Goal: Information Seeking & Learning: Learn about a topic

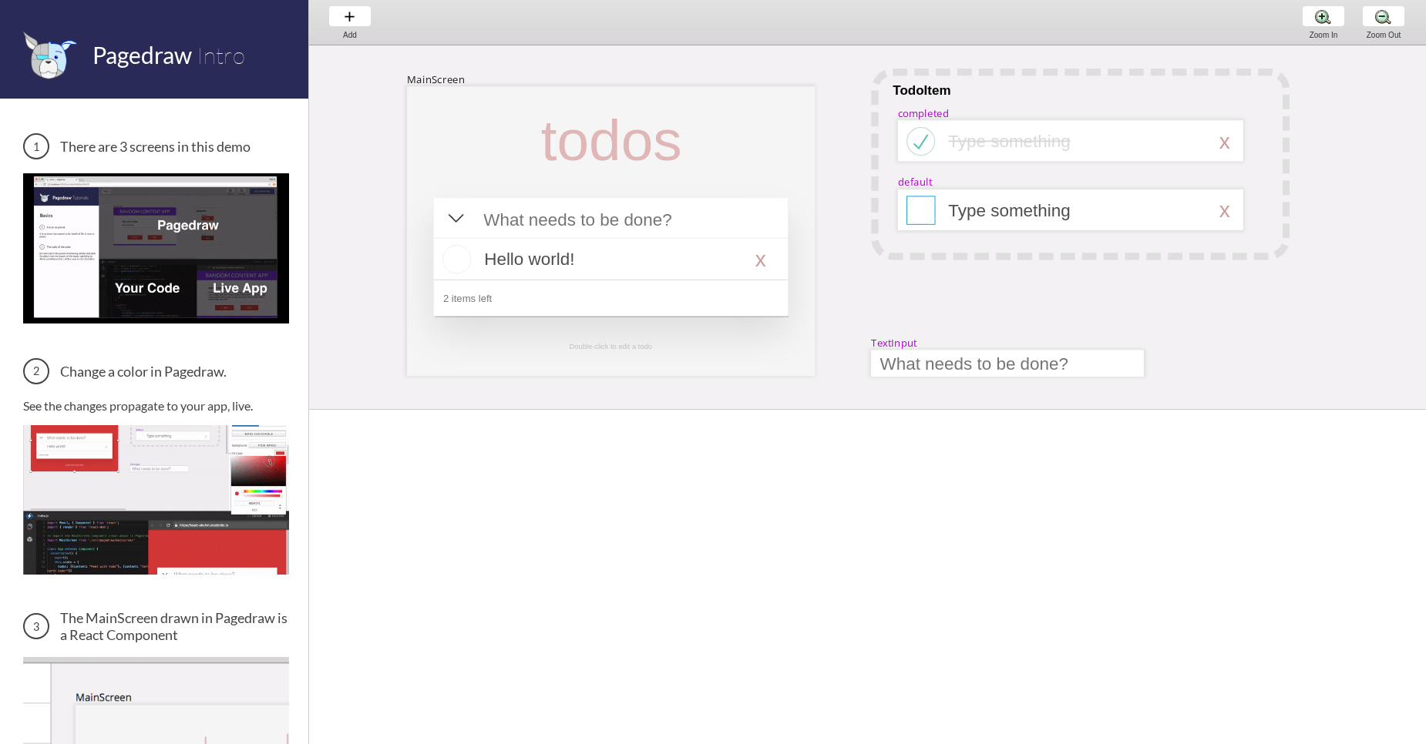
click at [909, 213] on div at bounding box center [1070, 211] width 345 height 42
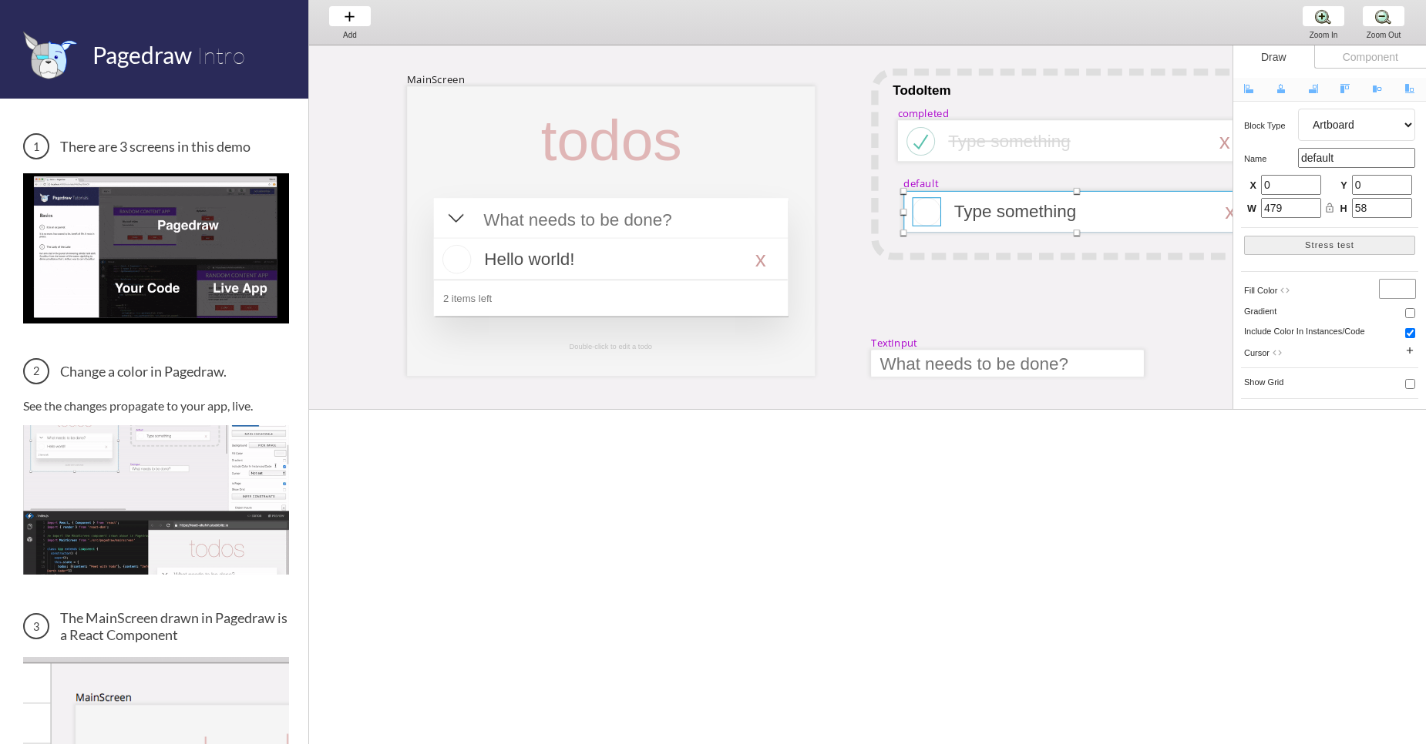
click at [919, 216] on div at bounding box center [926, 211] width 29 height 29
select select "4"
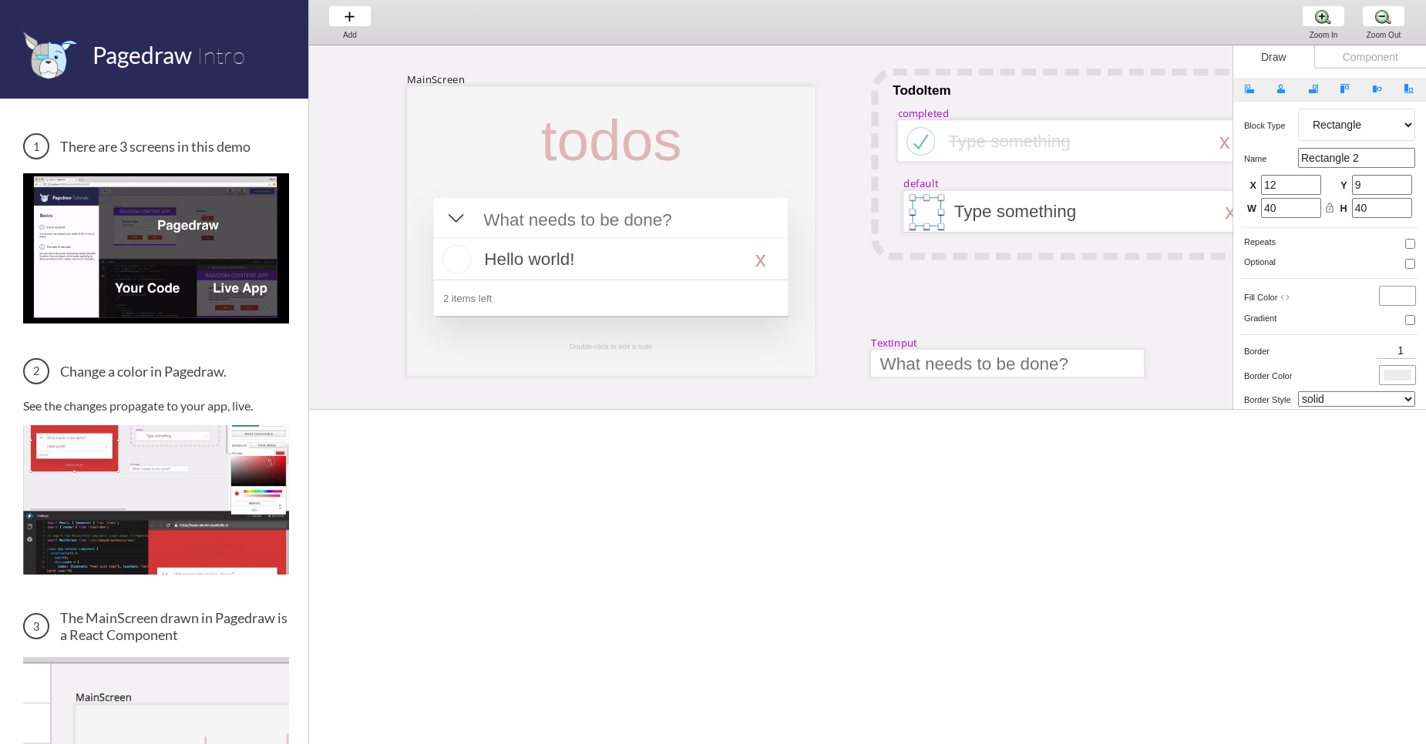
click at [931, 217] on div at bounding box center [926, 211] width 29 height 29
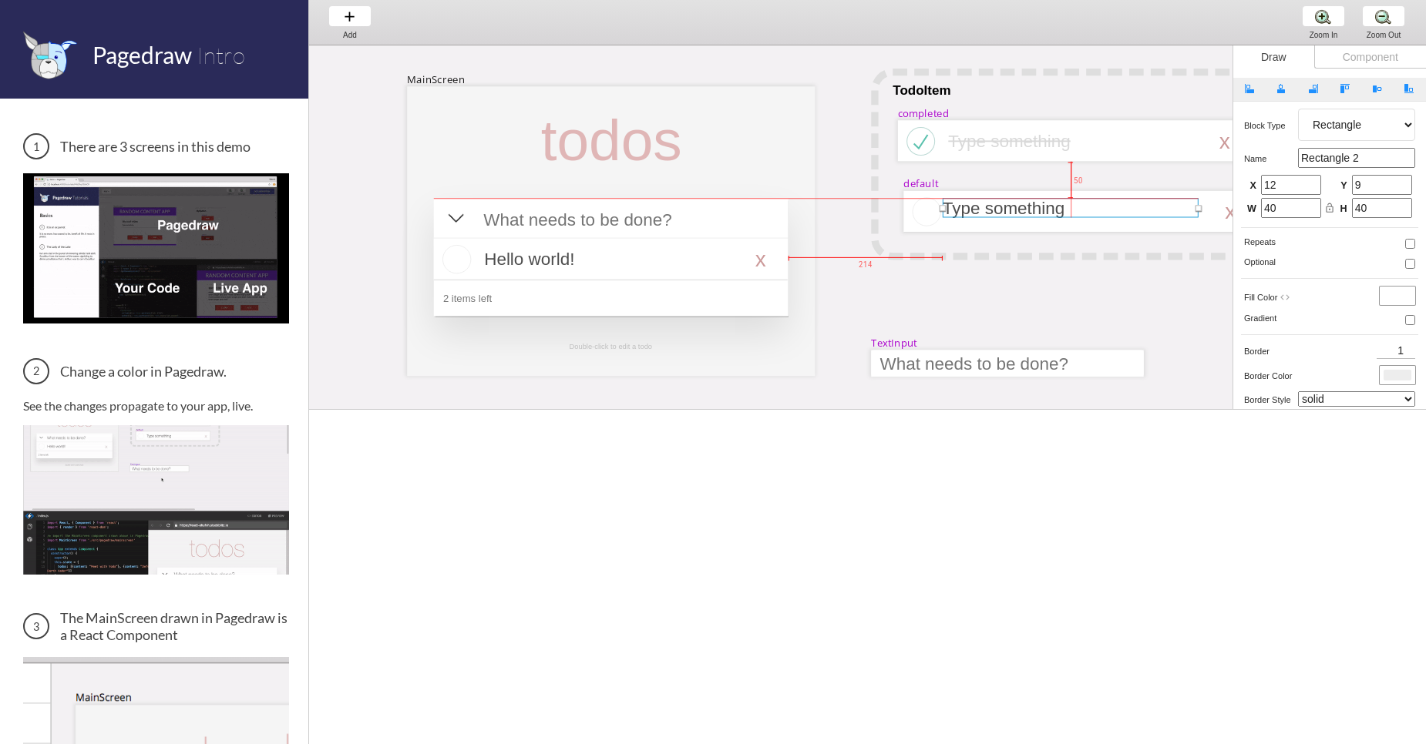
drag, startPoint x: 1033, startPoint y: 203, endPoint x: 1023, endPoint y: 200, distance: 11.2
click at [1023, 200] on div at bounding box center [1070, 207] width 256 height 19
select select "3"
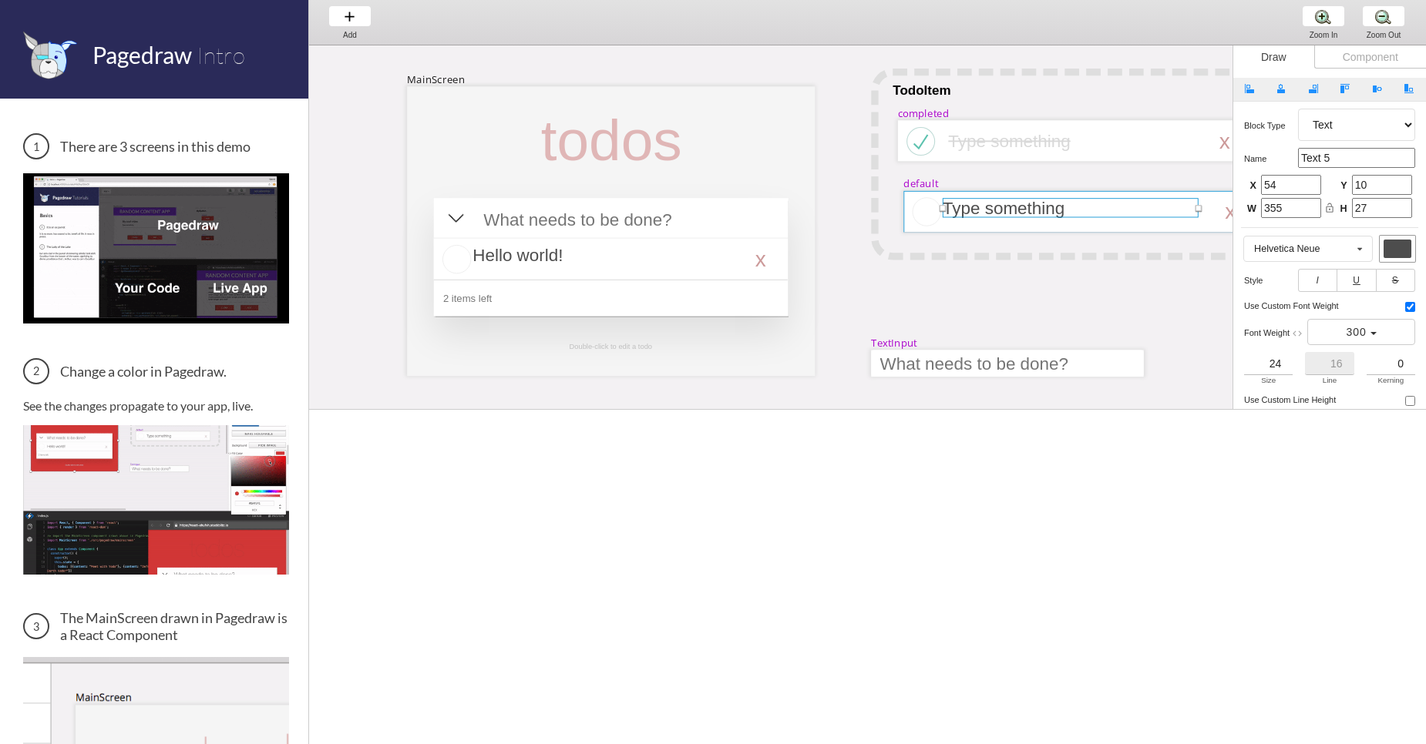
drag, startPoint x: 1117, startPoint y: 197, endPoint x: 1129, endPoint y: 220, distance: 26.2
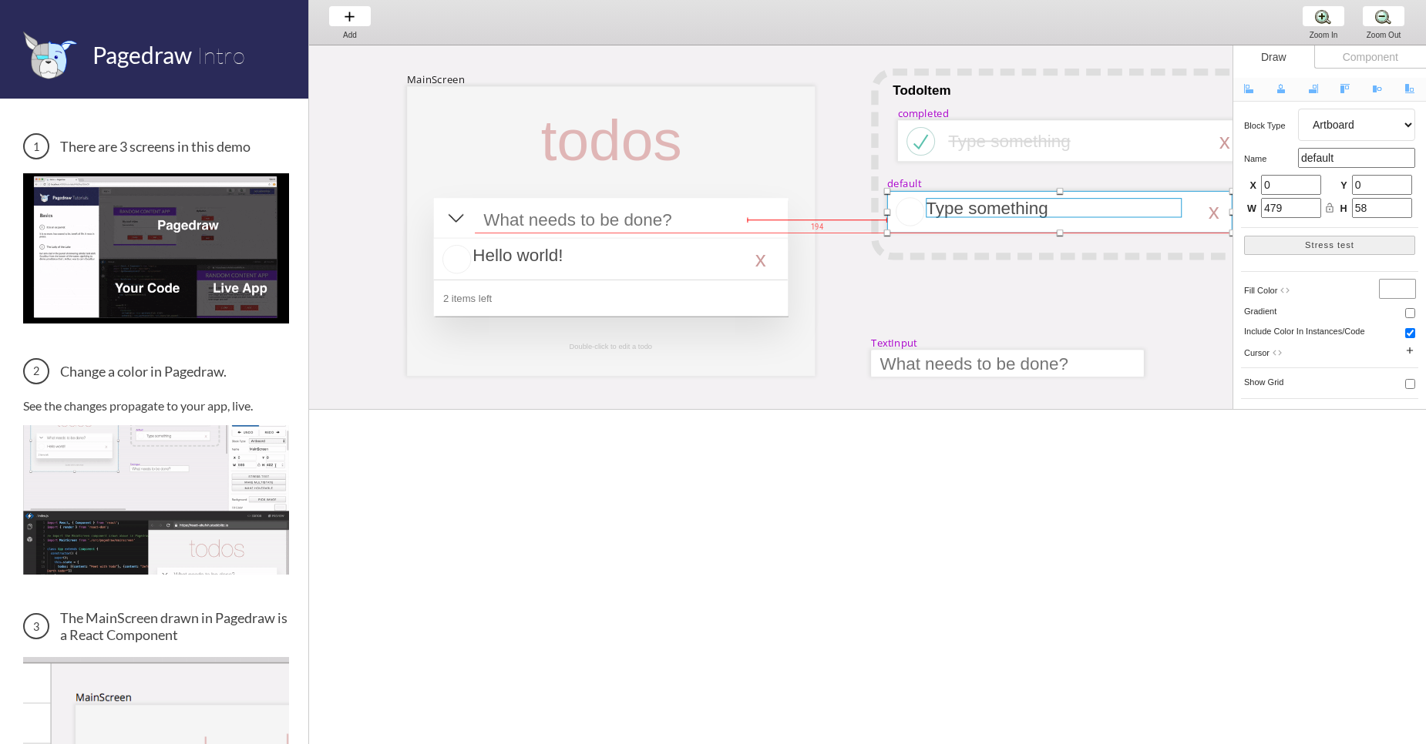
drag, startPoint x: 1124, startPoint y: 232, endPoint x: 1097, endPoint y: 209, distance: 36.1
click at [1097, 209] on div at bounding box center [1054, 207] width 256 height 19
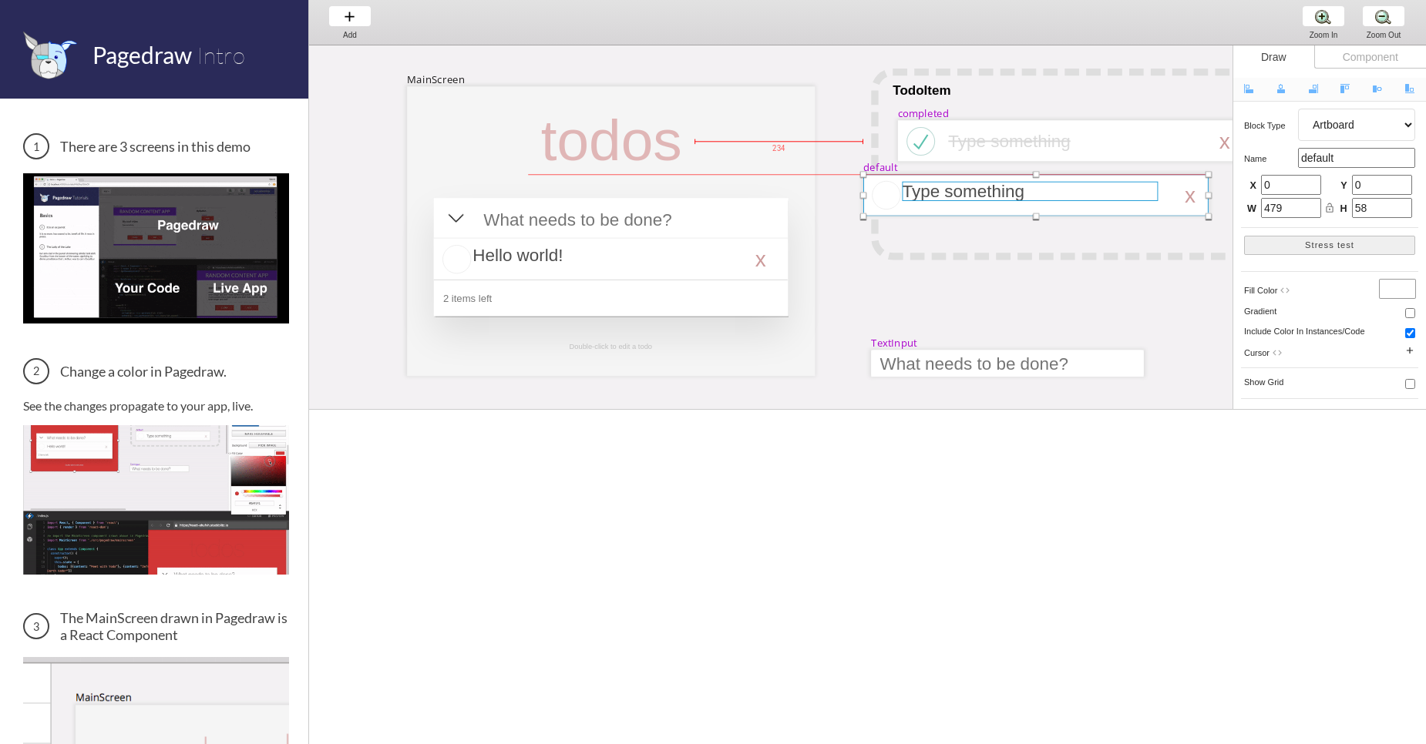
drag, startPoint x: 982, startPoint y: 209, endPoint x: 958, endPoint y: 193, distance: 28.4
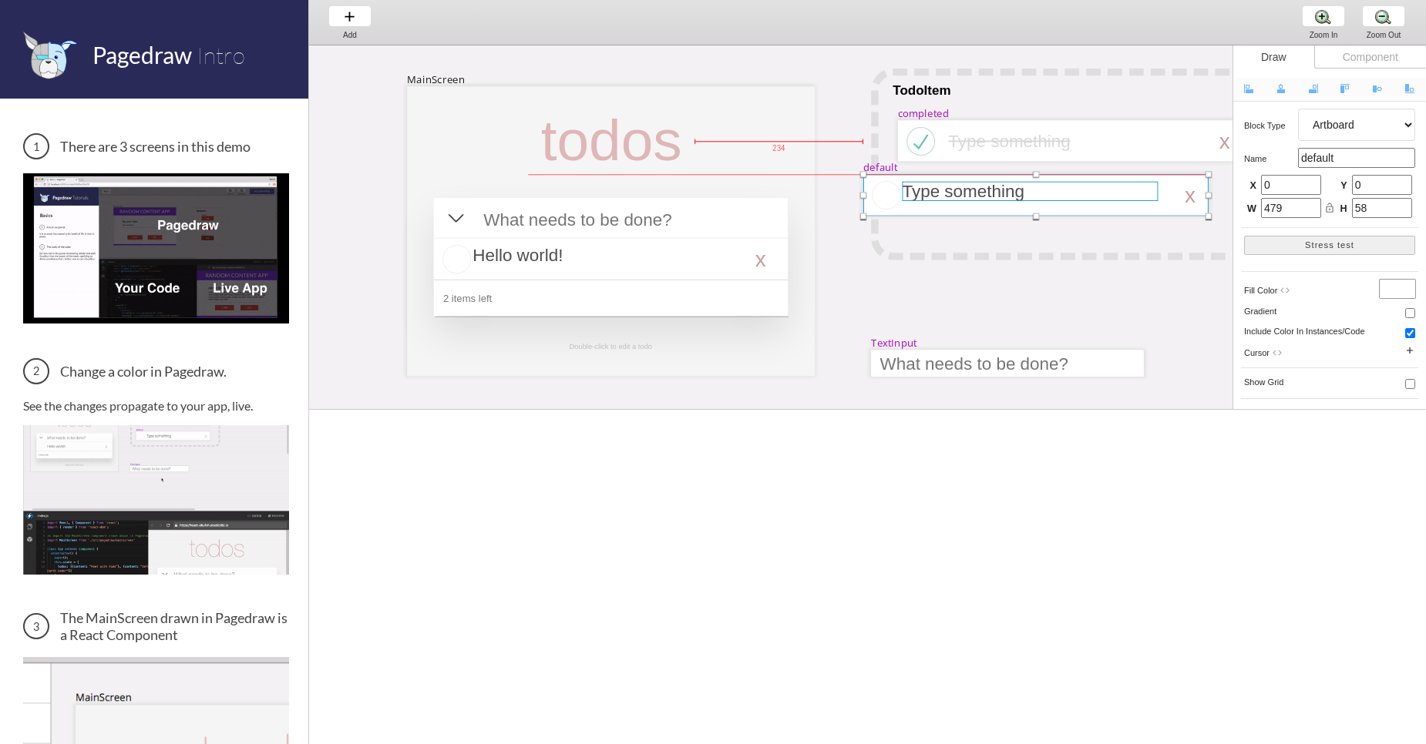
click at [958, 193] on div at bounding box center [1030, 191] width 256 height 19
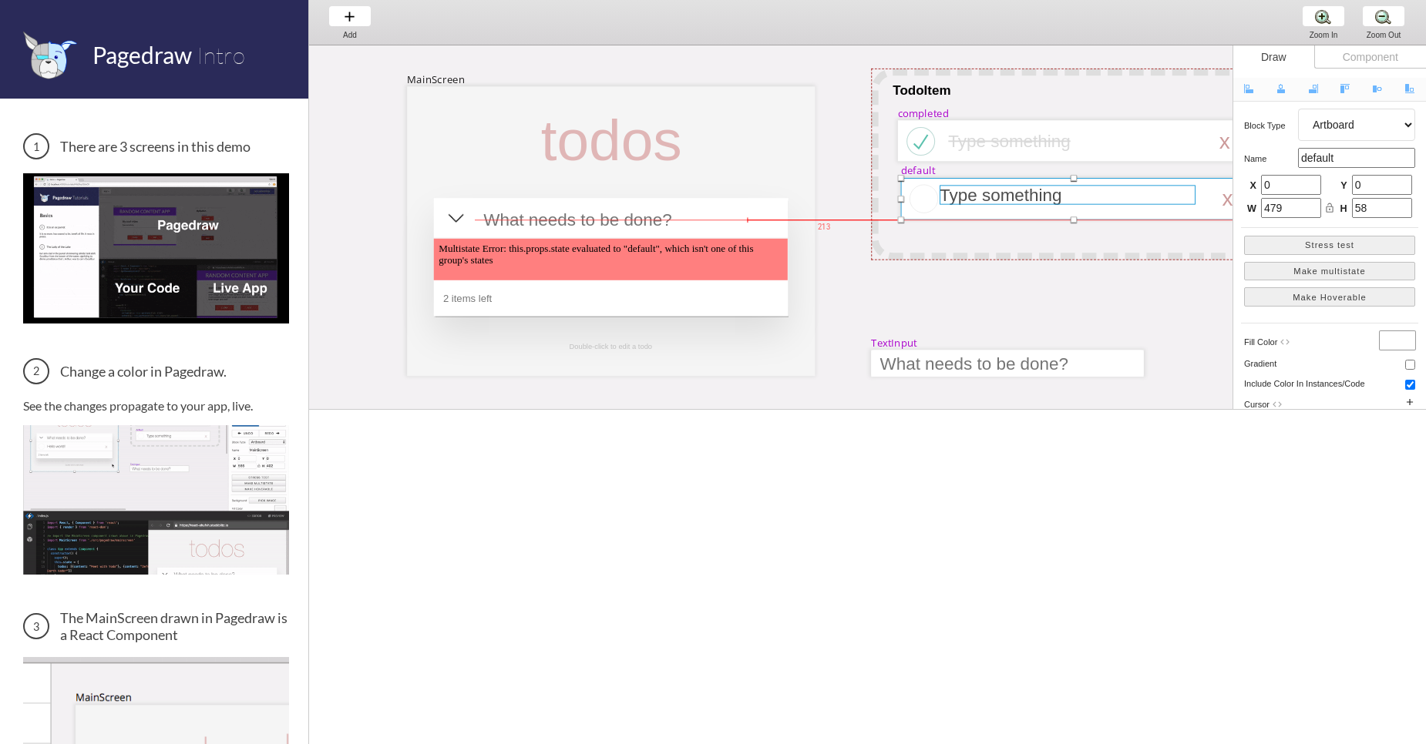
drag, startPoint x: 958, startPoint y: 193, endPoint x: 996, endPoint y: 197, distance: 38.0
click at [996, 197] on div at bounding box center [1067, 194] width 256 height 19
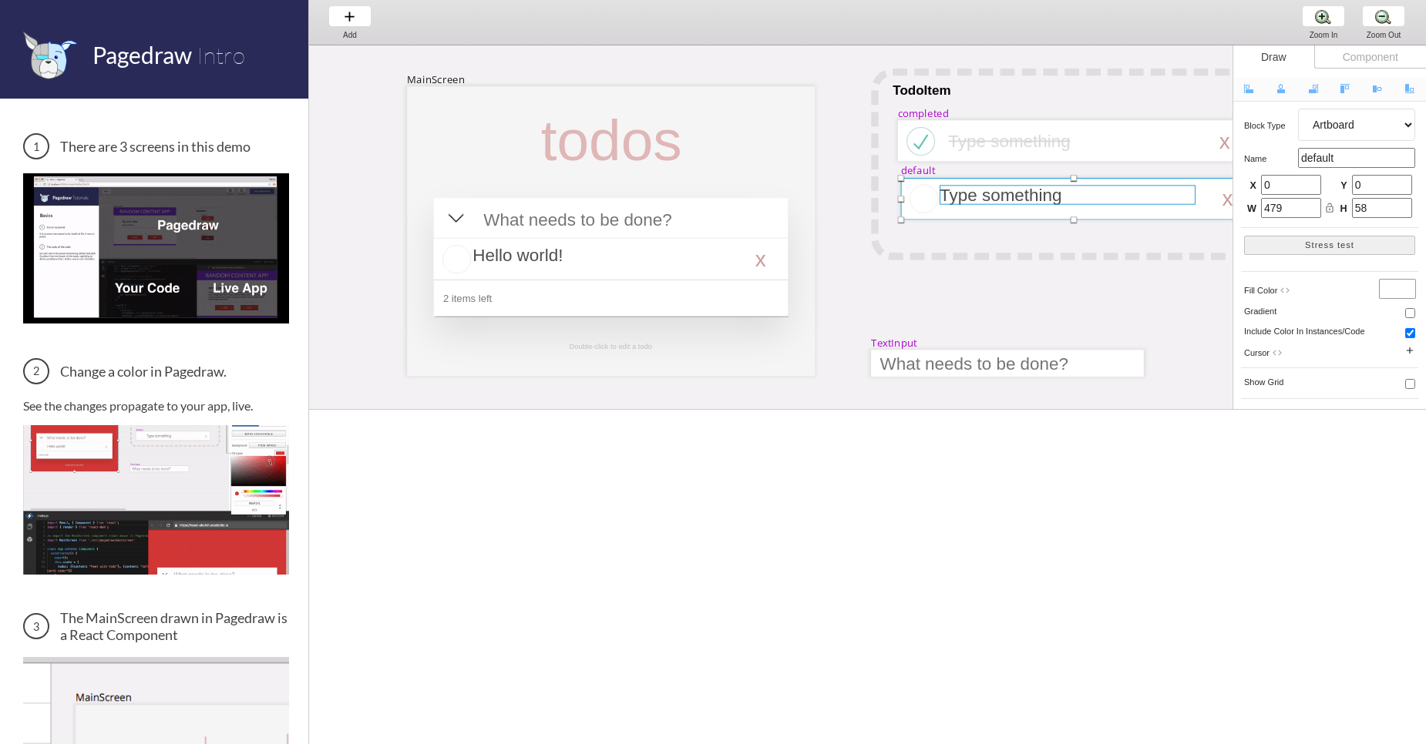
drag, startPoint x: 986, startPoint y: 195, endPoint x: 985, endPoint y: 205, distance: 10.1
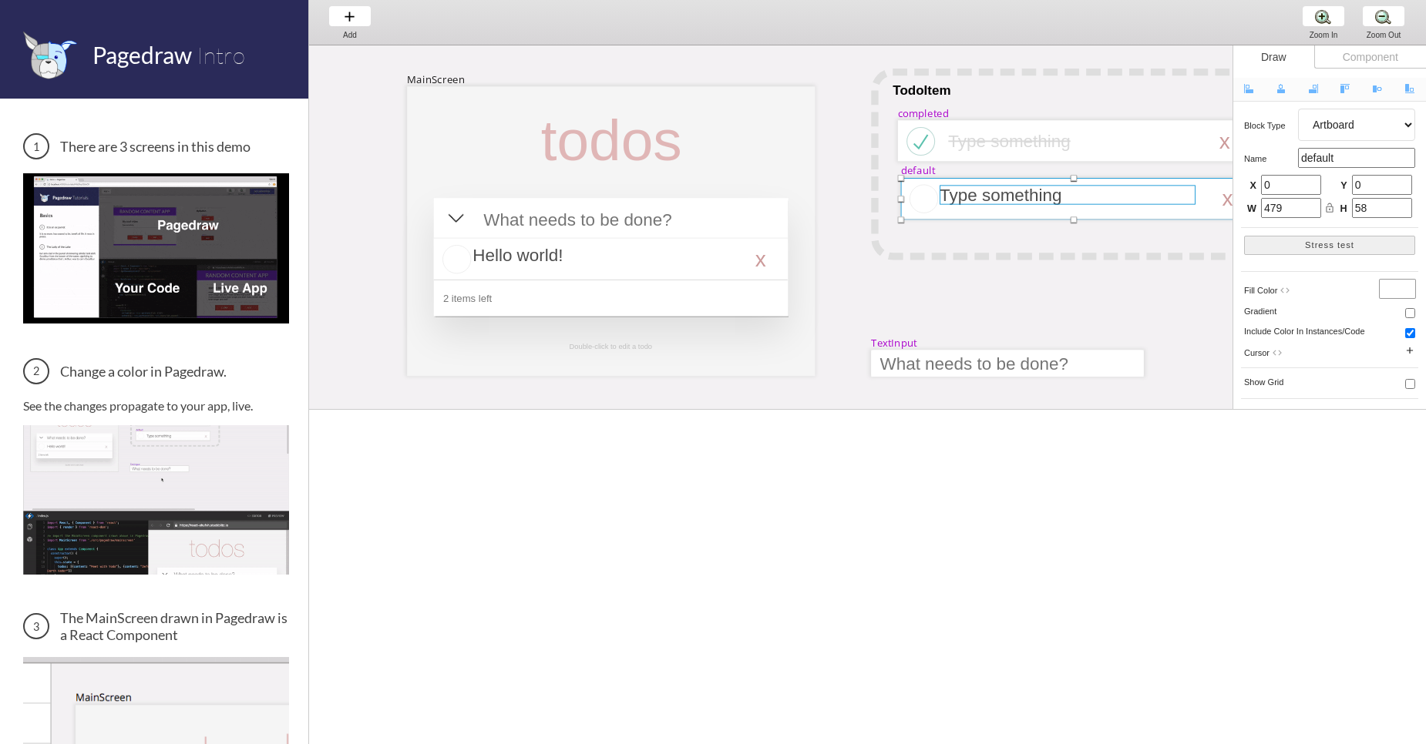
click at [985, 203] on div at bounding box center [1067, 194] width 256 height 19
click at [990, 209] on div at bounding box center [1064, 204] width 256 height 19
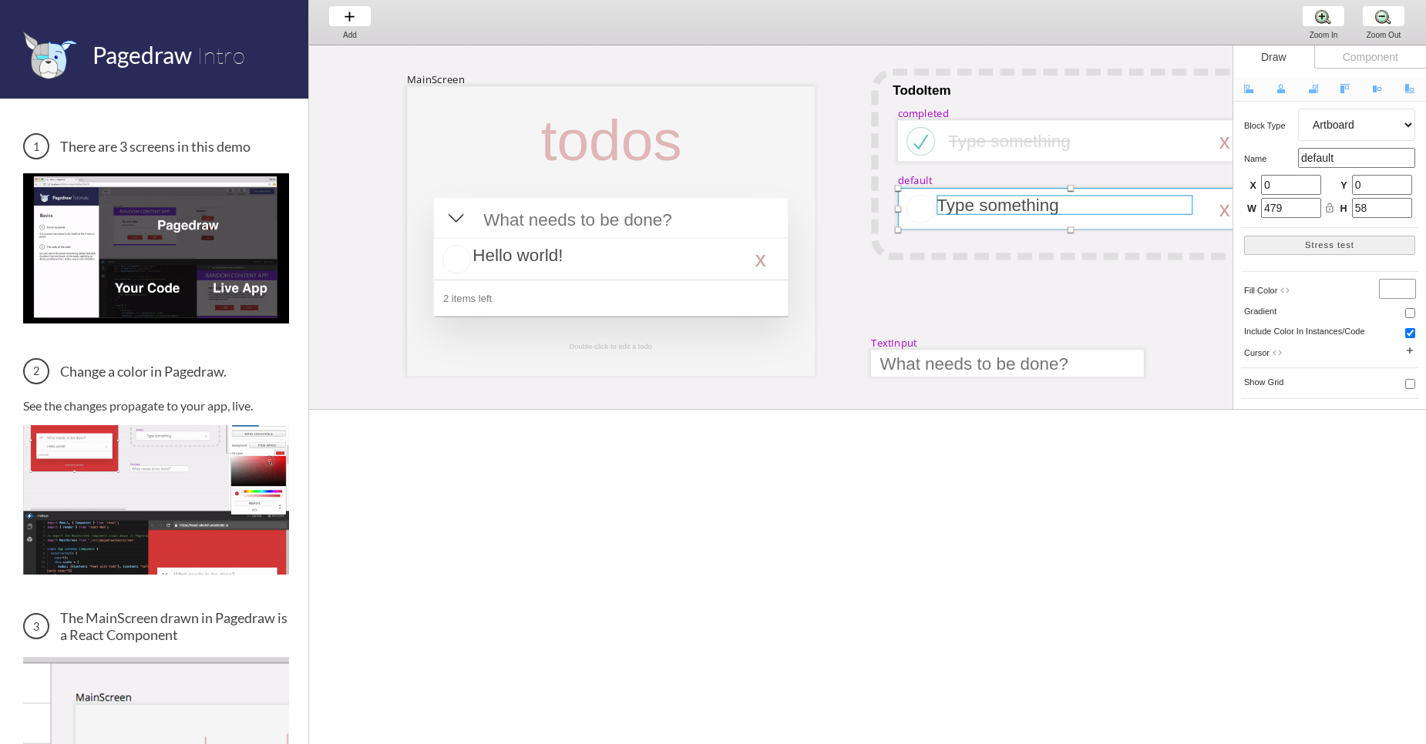
click at [995, 203] on div at bounding box center [1064, 204] width 256 height 19
select select "3"
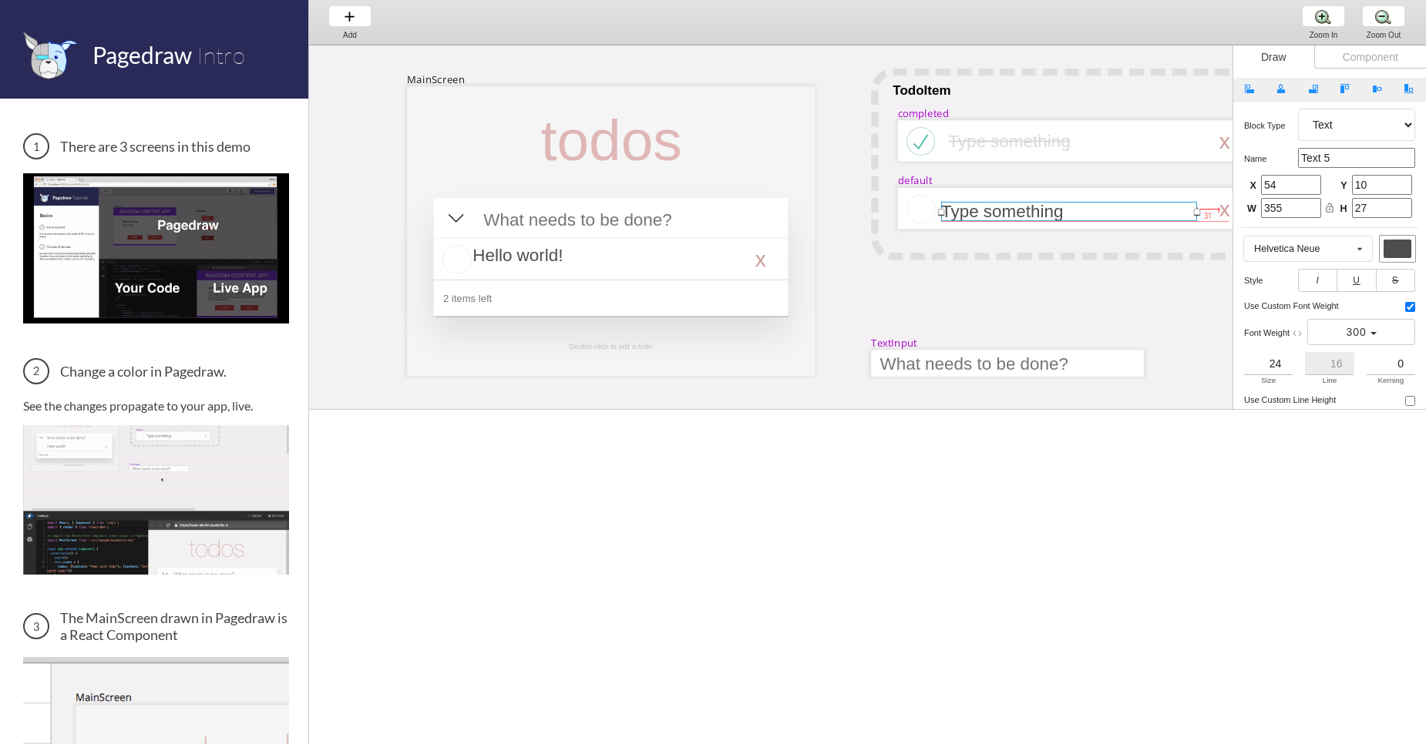
click at [1008, 211] on div at bounding box center [1069, 211] width 256 height 19
type input "60"
type input "19"
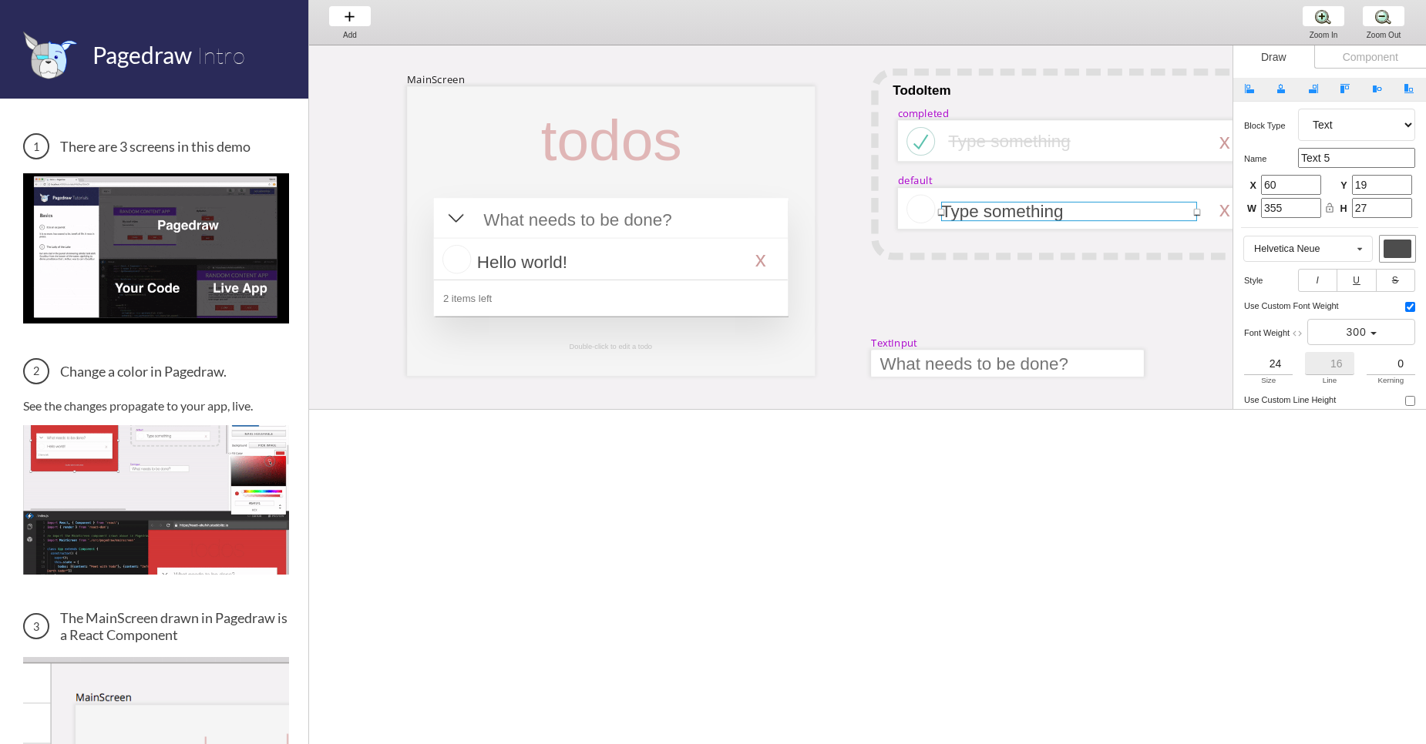
click at [1008, 210] on div at bounding box center [1069, 211] width 256 height 19
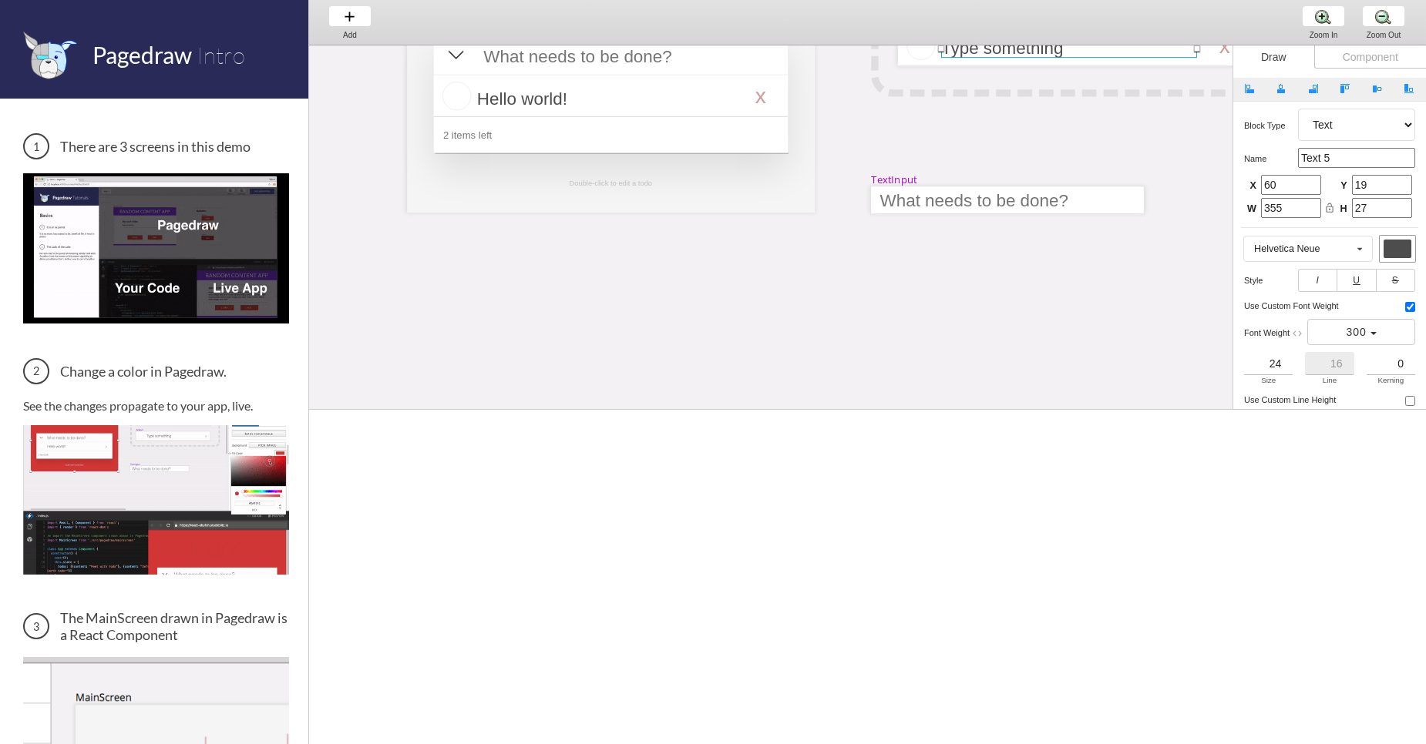
scroll to position [370, 0]
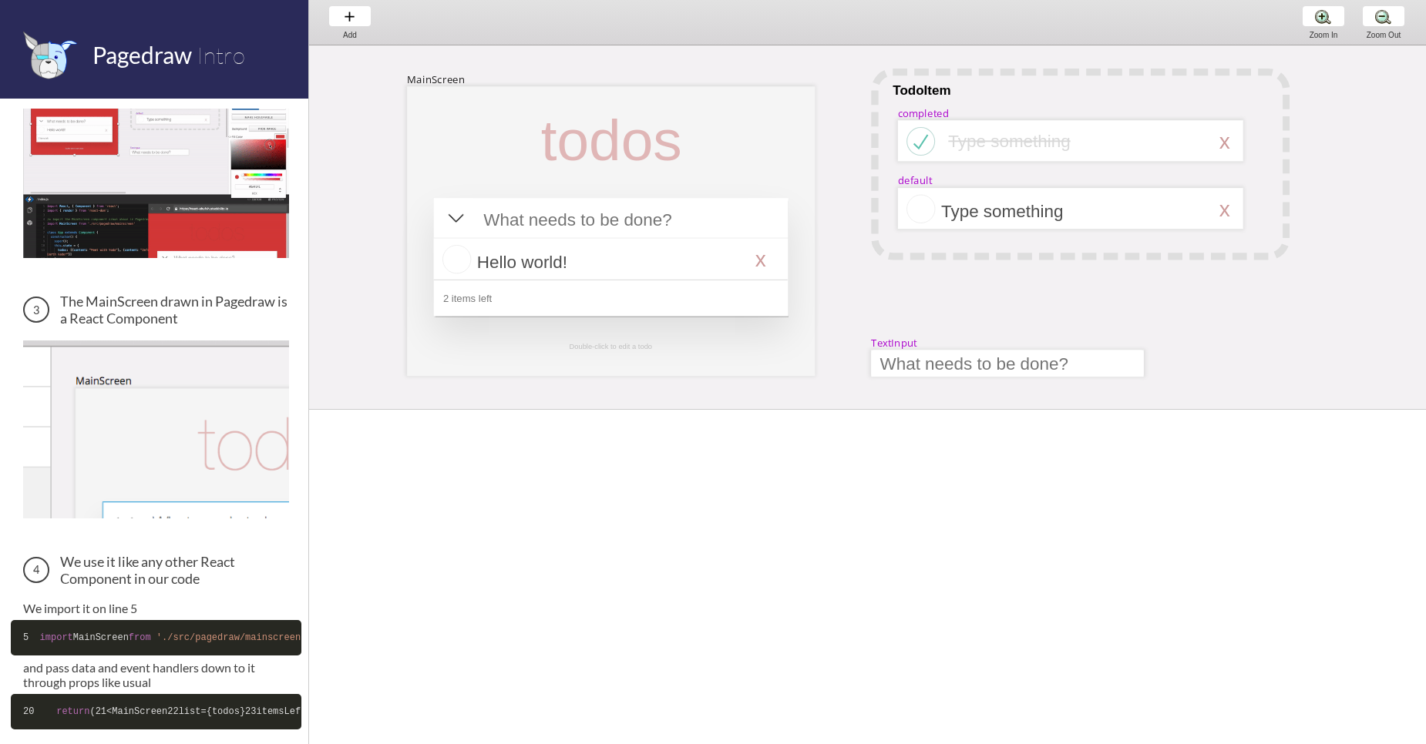
scroll to position [467, 0]
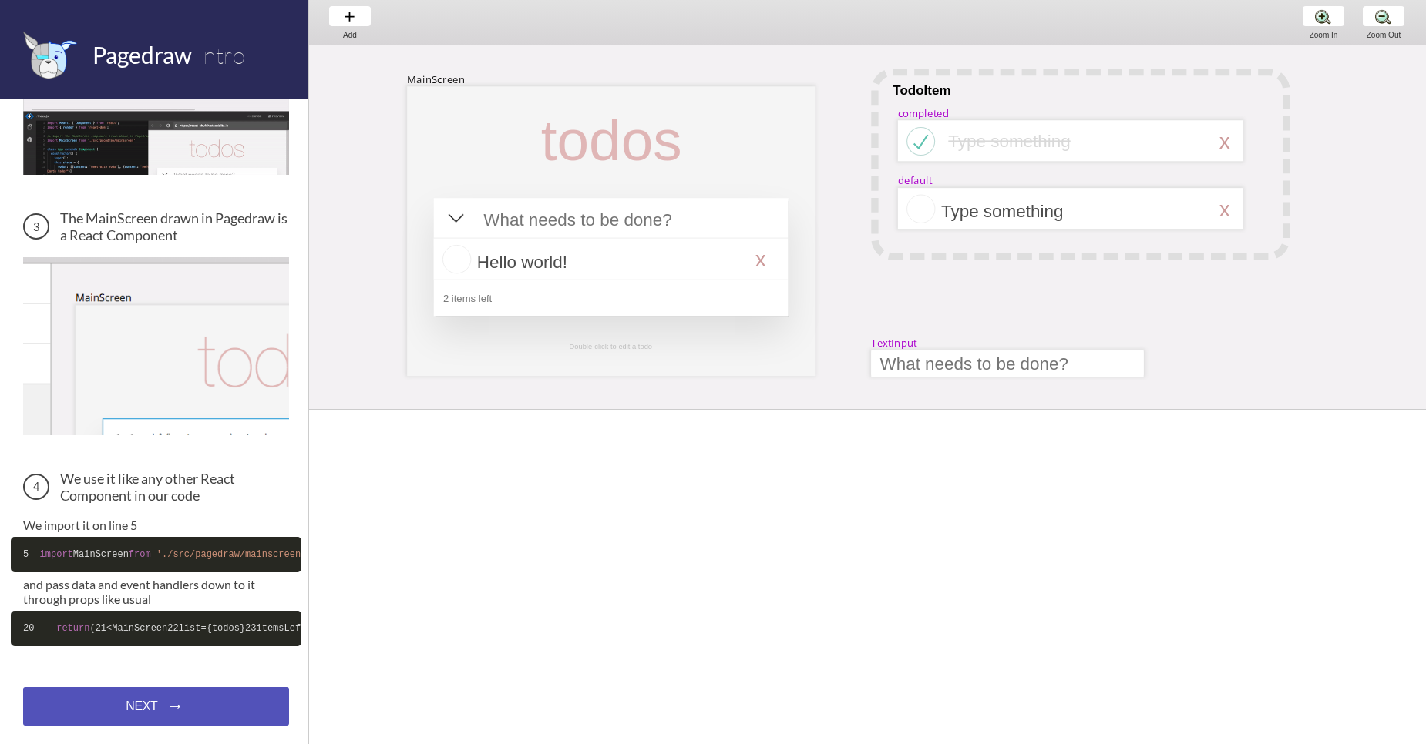
click at [166, 694] on div "NEXT → NEXT → NEXT →" at bounding box center [156, 706] width 266 height 39
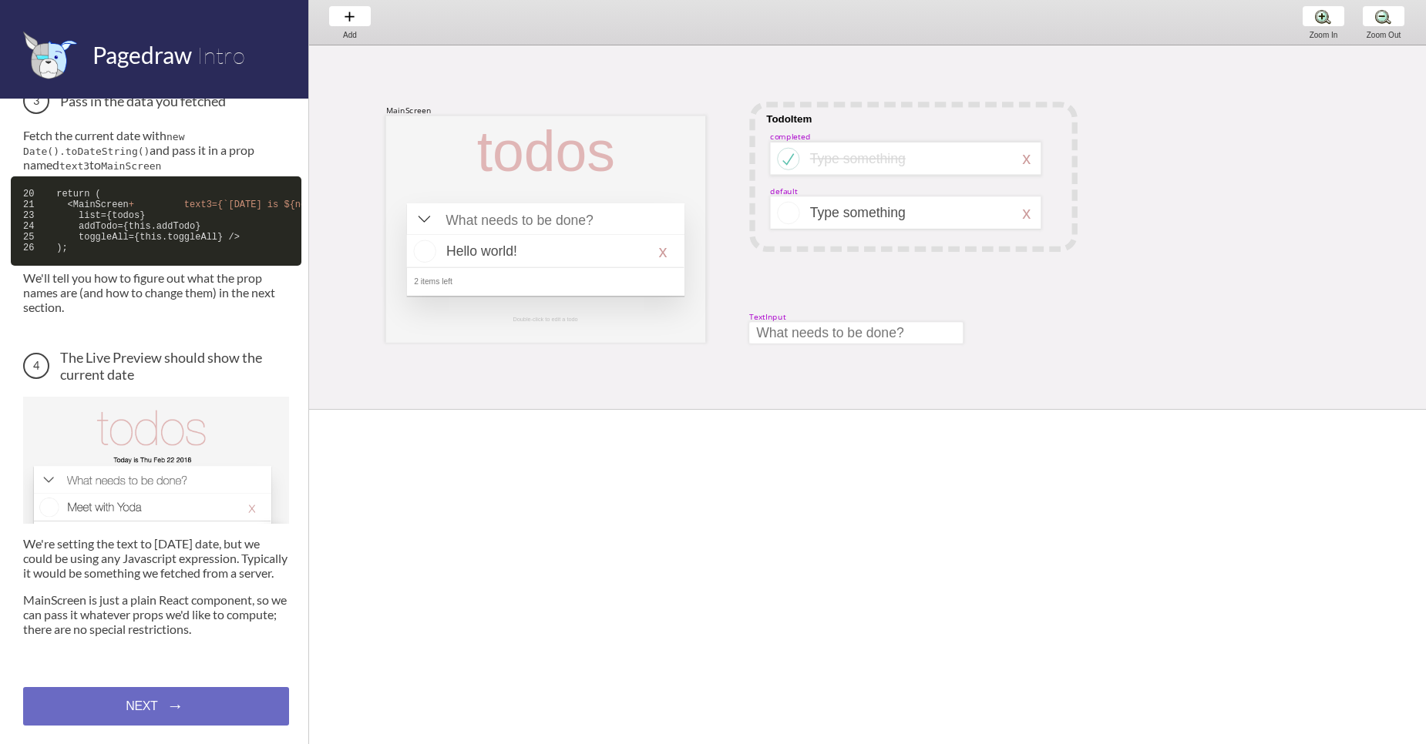
scroll to position [744, 0]
click at [172, 689] on div "NEXT → NEXT → NEXT →" at bounding box center [156, 706] width 266 height 39
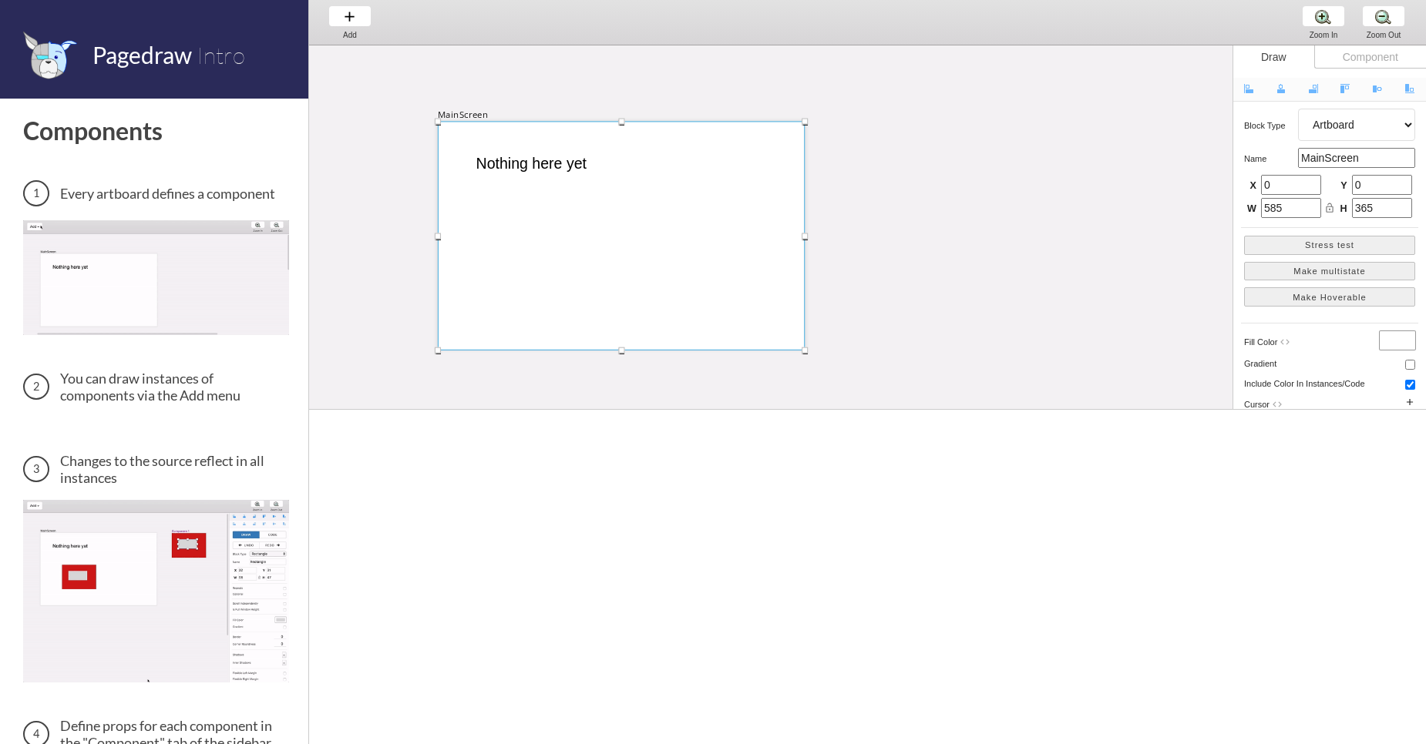
click at [570, 227] on div at bounding box center [621, 236] width 367 height 229
click at [568, 227] on div at bounding box center [614, 231] width 367 height 229
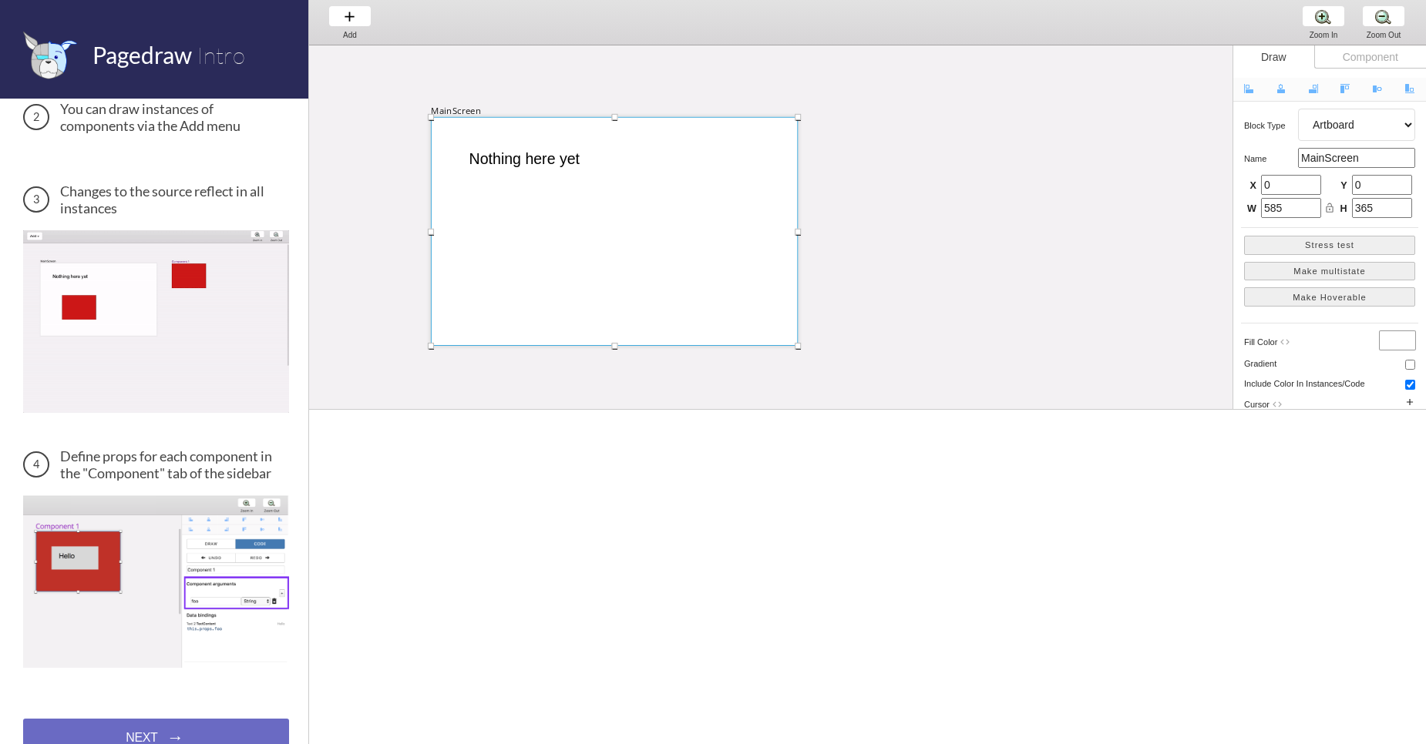
scroll to position [463, 0]
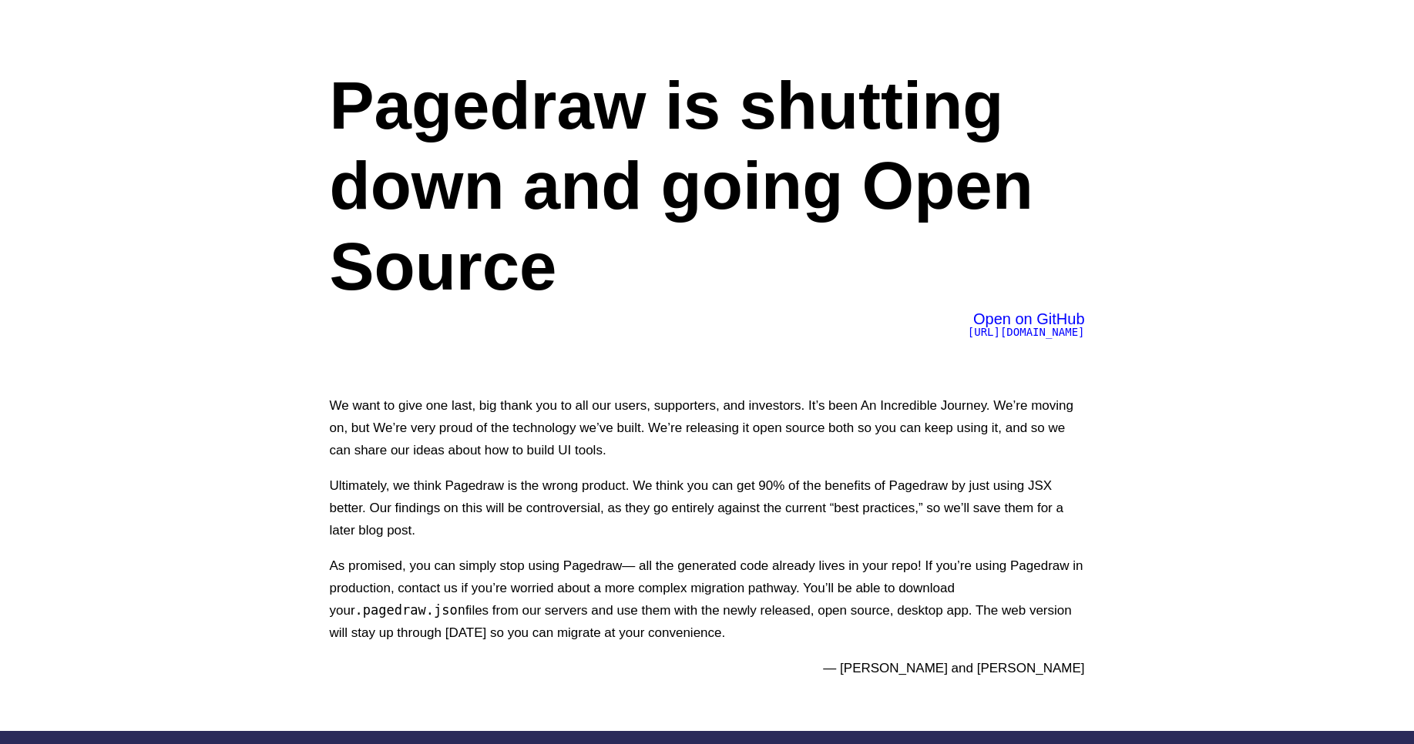
click at [449, 439] on p "We want to give one last, big thank you to all our users, supporters, and inves…" at bounding box center [707, 428] width 755 height 67
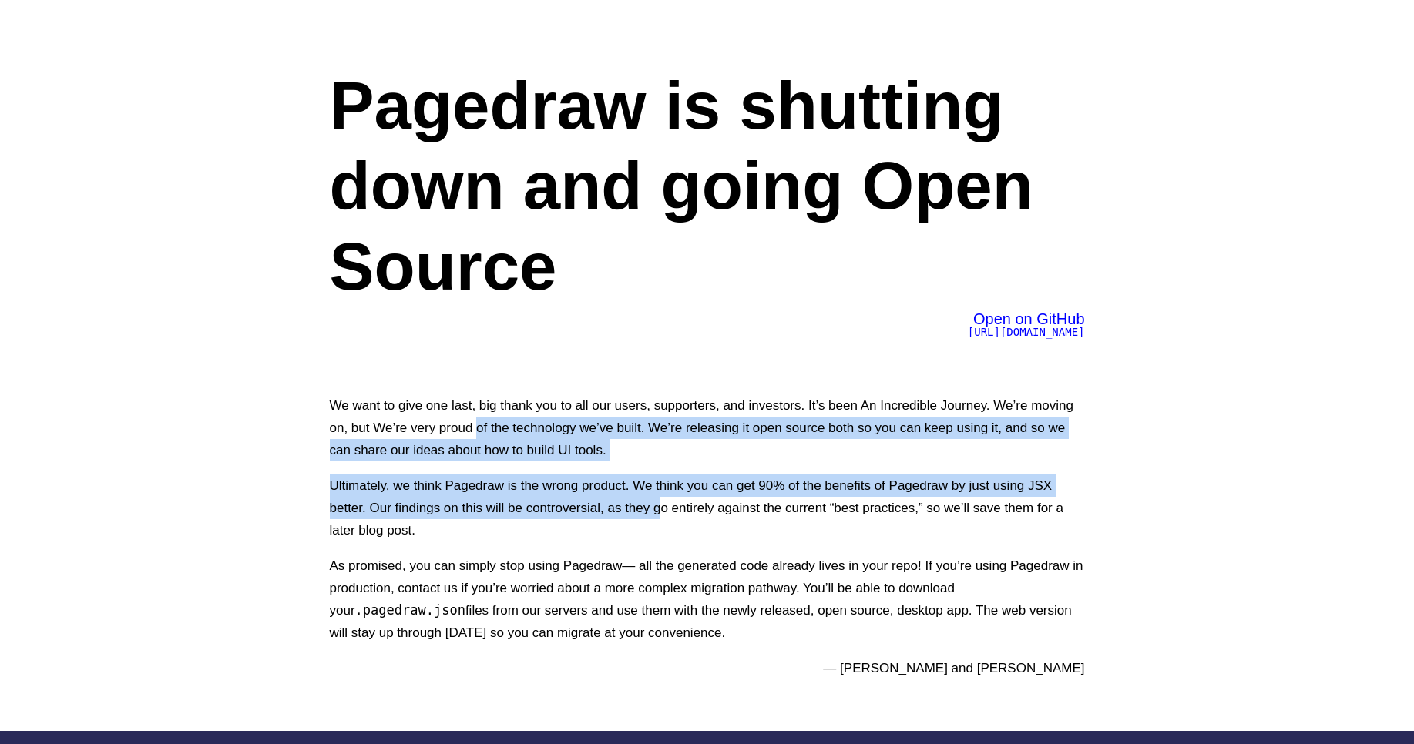
drag, startPoint x: 475, startPoint y: 423, endPoint x: 664, endPoint y: 506, distance: 206.0
click at [664, 506] on div "We want to give one last, big thank you to all our users, supporters, and inves…" at bounding box center [707, 536] width 755 height 311
click at [941, 428] on p "We want to give one last, big thank you to all our users, supporters, and inves…" at bounding box center [707, 428] width 755 height 67
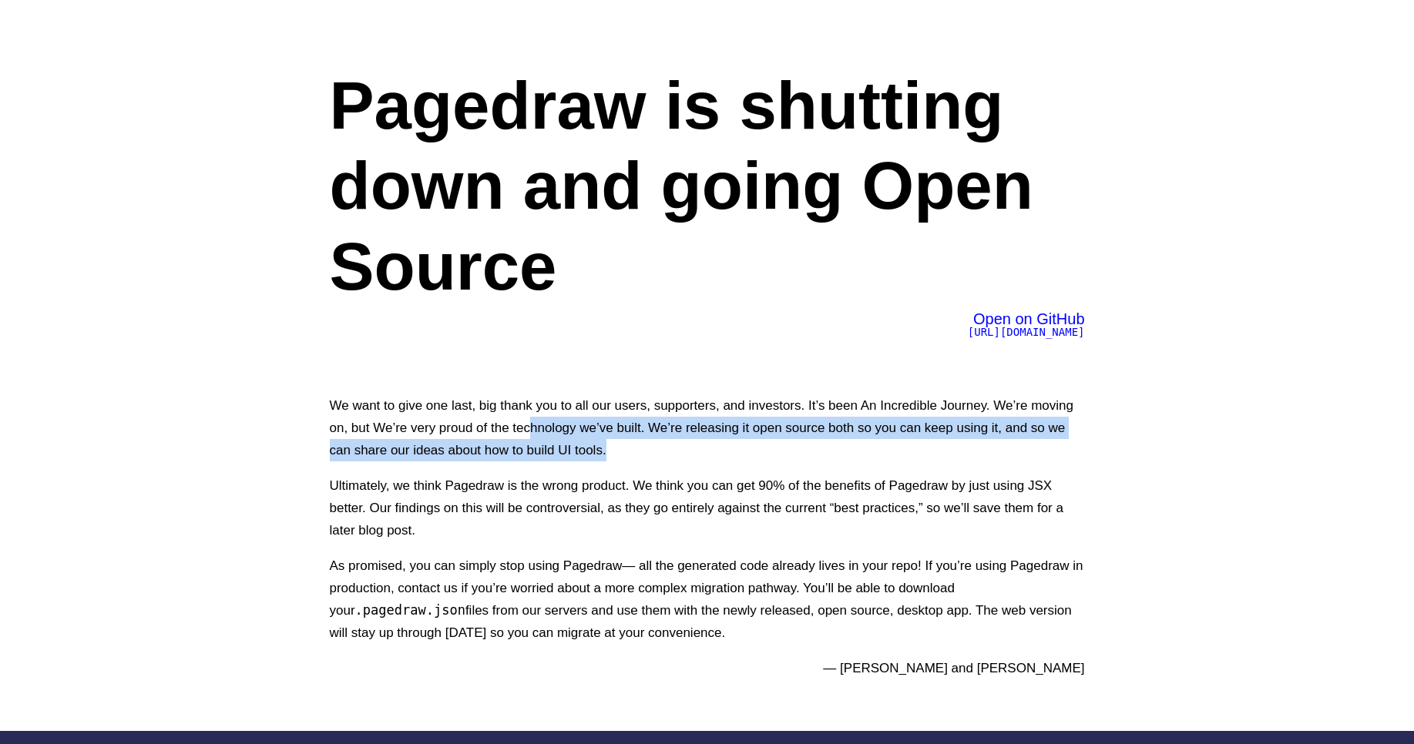
drag, startPoint x: 533, startPoint y: 418, endPoint x: 776, endPoint y: 457, distance: 246.6
click at [776, 457] on p "We want to give one last, big thank you to all our users, supporters, and inves…" at bounding box center [707, 428] width 755 height 67
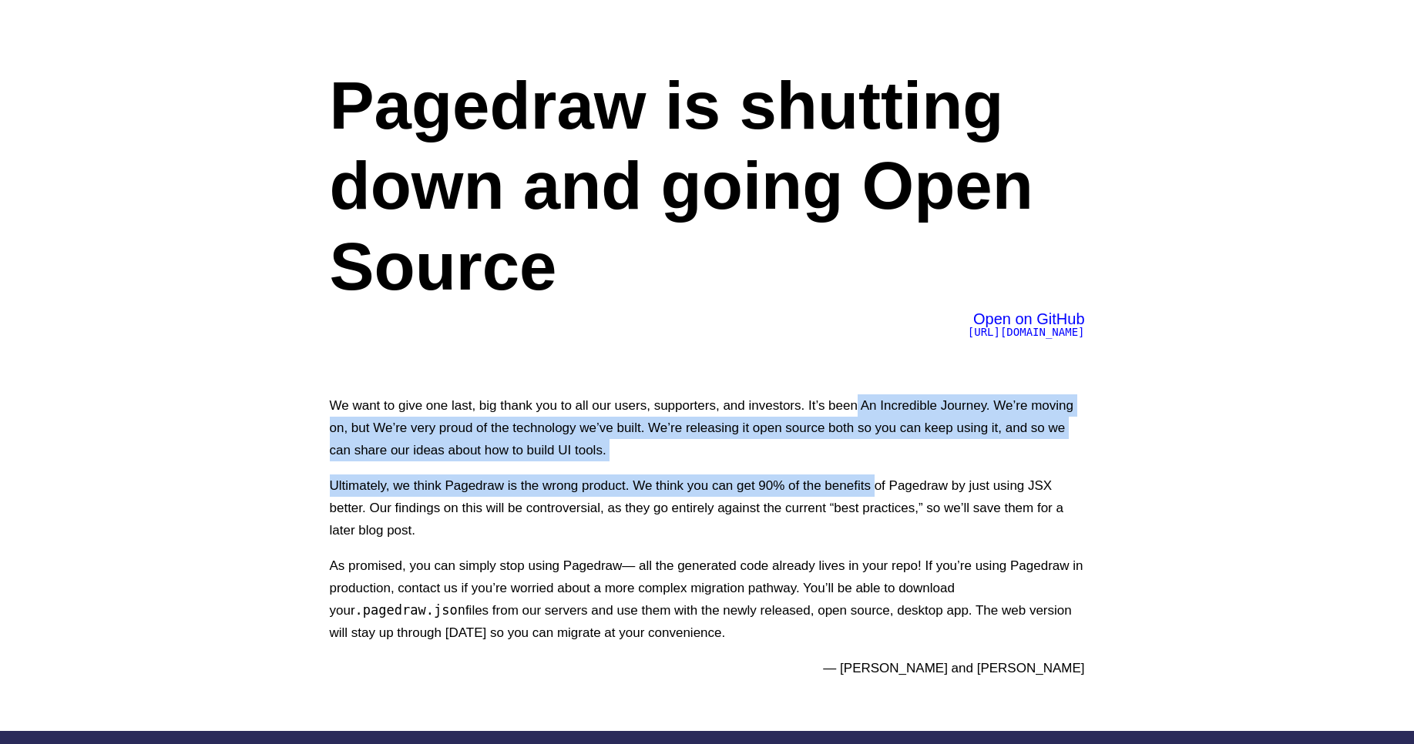
drag, startPoint x: 858, startPoint y: 415, endPoint x: 886, endPoint y: 542, distance: 130.3
click at [880, 517] on div "We want to give one last, big thank you to all our users, supporters, and inves…" at bounding box center [707, 536] width 755 height 311
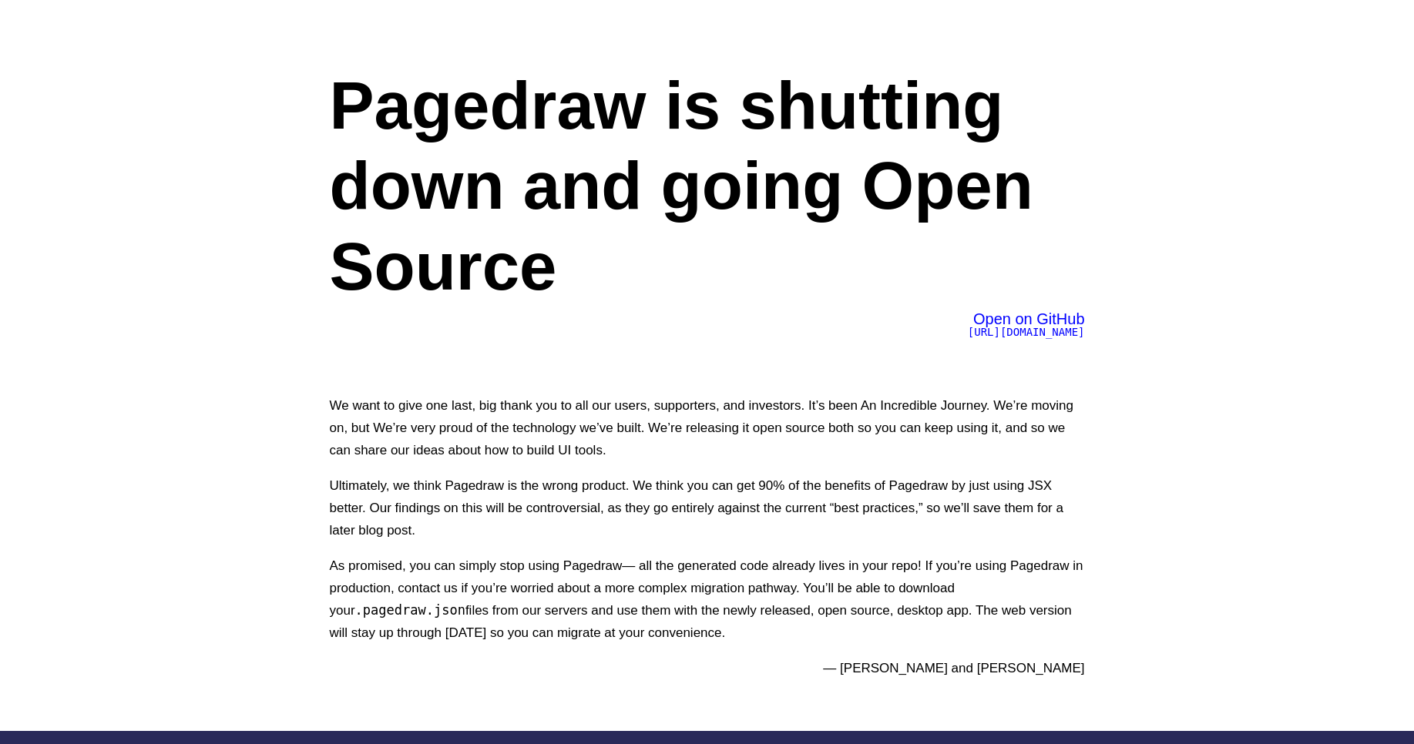
click at [893, 571] on p "As promised, you can simply stop using Pagedraw— all the generated code already…" at bounding box center [707, 599] width 755 height 89
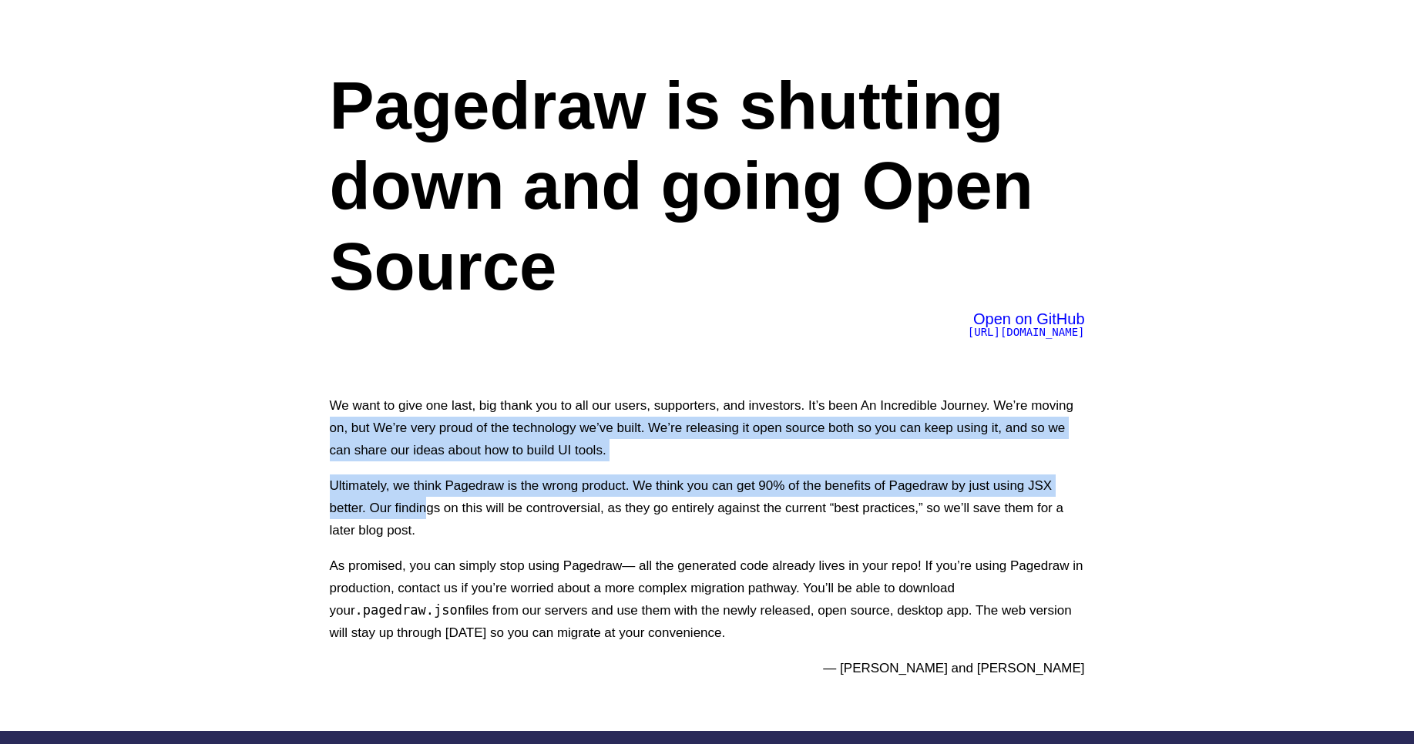
drag, startPoint x: 428, startPoint y: 515, endPoint x: 288, endPoint y: 428, distance: 165.1
click at [316, 452] on div "Pagedraw is shutting down and going Open Source Open on GitHub [URL][DOMAIN_NAM…" at bounding box center [707, 365] width 832 height 731
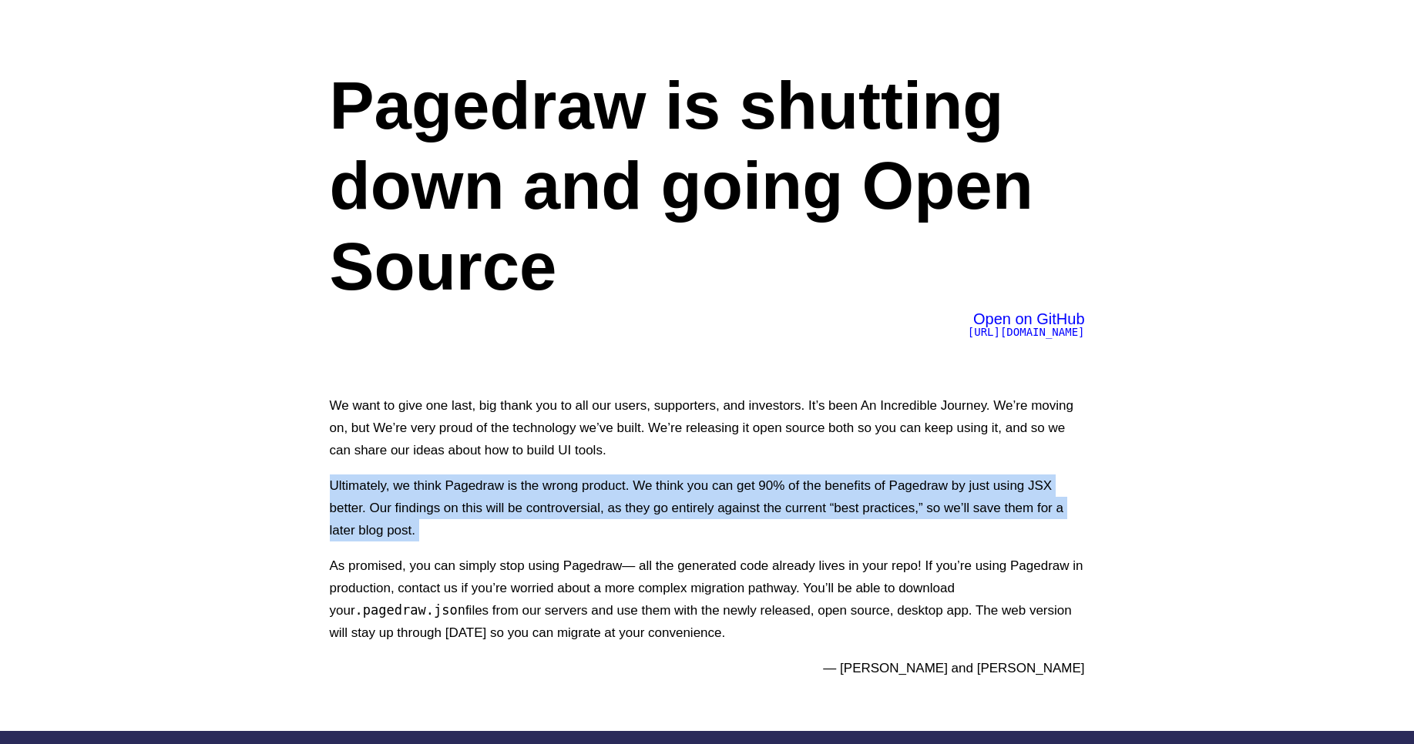
drag, startPoint x: 310, startPoint y: 473, endPoint x: 911, endPoint y: 545, distance: 605.4
click at [911, 545] on div "Pagedraw is shutting down and going Open Source Open on GitHub [URL][DOMAIN_NAM…" at bounding box center [707, 365] width 832 height 731
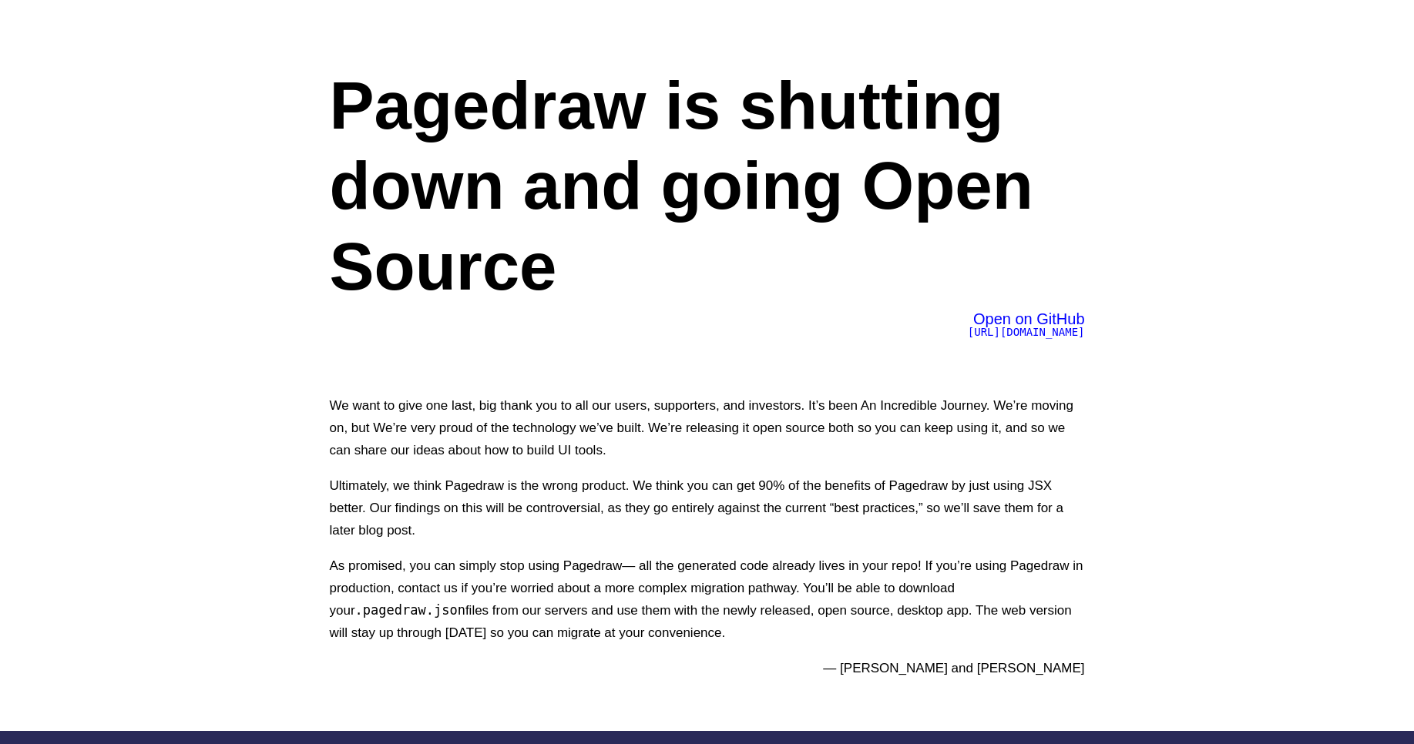
drag, startPoint x: 659, startPoint y: 575, endPoint x: 643, endPoint y: 575, distance: 15.4
click at [657, 575] on p "As promised, you can simply stop using Pagedraw— all the generated code already…" at bounding box center [707, 599] width 755 height 89
drag, startPoint x: 313, startPoint y: 566, endPoint x: 794, endPoint y: 632, distance: 485.4
click at [794, 632] on div "Pagedraw is shutting down and going Open Source Open on GitHub [URL][DOMAIN_NAM…" at bounding box center [707, 365] width 832 height 731
